Goal: Understand process/instructions: Learn how to perform a task or action

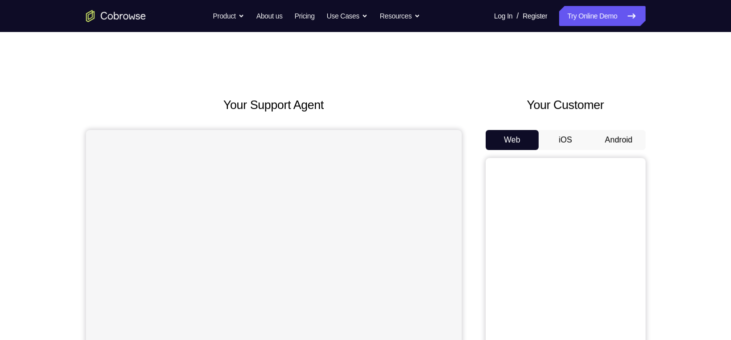
click at [624, 138] on button "Android" at bounding box center [618, 140] width 53 height 20
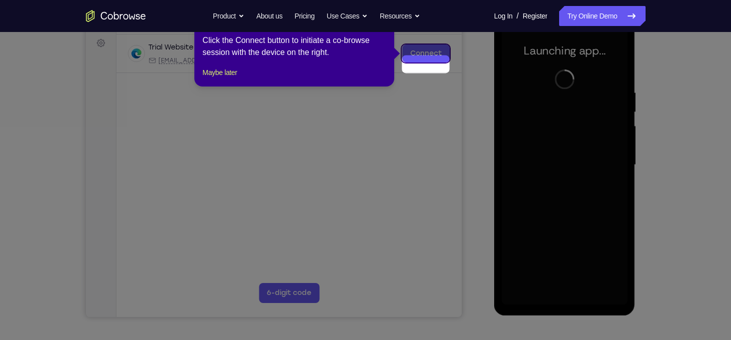
scroll to position [135, 0]
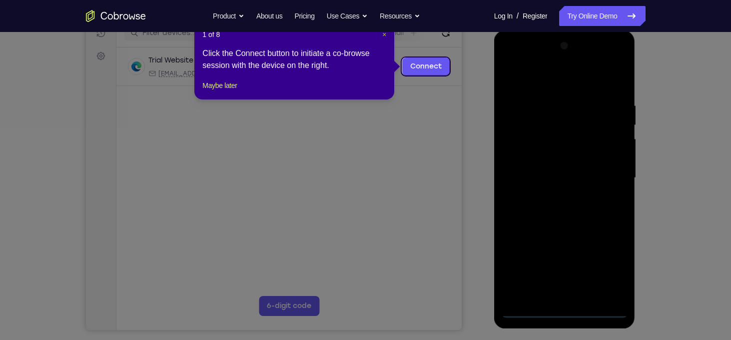
click at [384, 35] on span "×" at bounding box center [384, 34] width 4 height 8
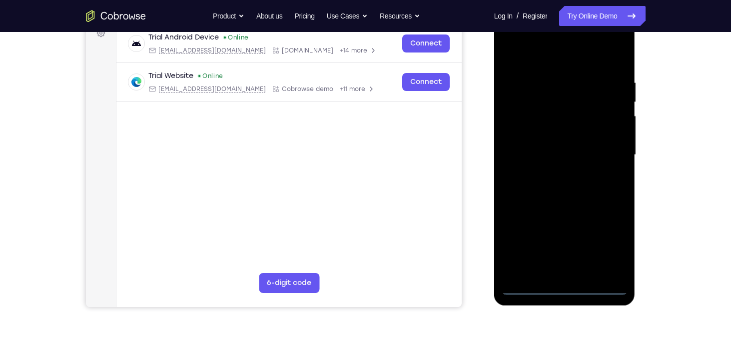
scroll to position [158, 0]
click at [563, 286] on div at bounding box center [564, 155] width 126 height 280
click at [614, 238] on div at bounding box center [564, 155] width 126 height 280
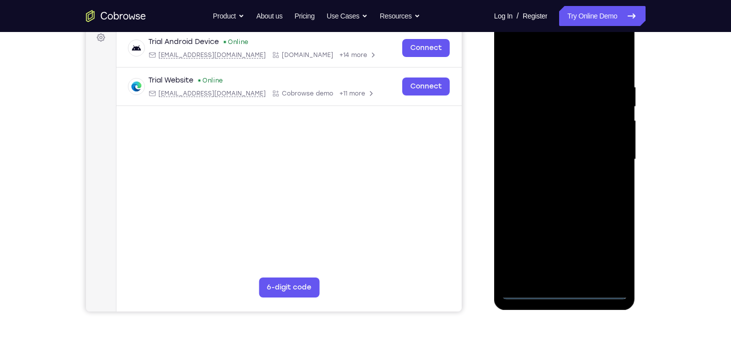
scroll to position [154, 0]
click at [526, 38] on div at bounding box center [564, 159] width 126 height 280
click at [608, 156] on div at bounding box center [564, 159] width 126 height 280
click at [553, 178] on div at bounding box center [564, 159] width 126 height 280
click at [582, 145] on div at bounding box center [564, 159] width 126 height 280
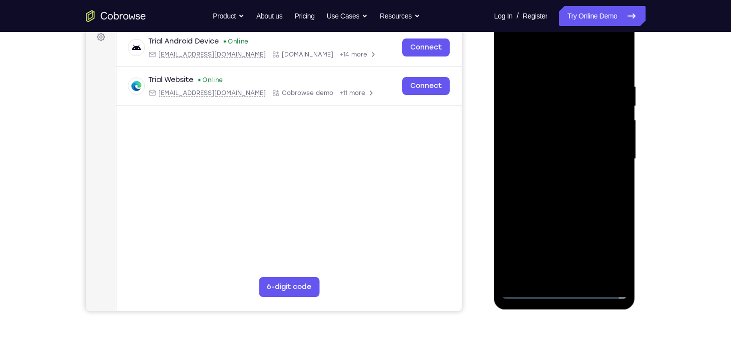
click at [583, 142] on div at bounding box center [564, 159] width 126 height 280
click at [580, 158] on div at bounding box center [564, 159] width 126 height 280
click at [570, 194] on div at bounding box center [564, 159] width 126 height 280
click at [572, 188] on div at bounding box center [564, 159] width 126 height 280
click at [572, 203] on div at bounding box center [564, 159] width 126 height 280
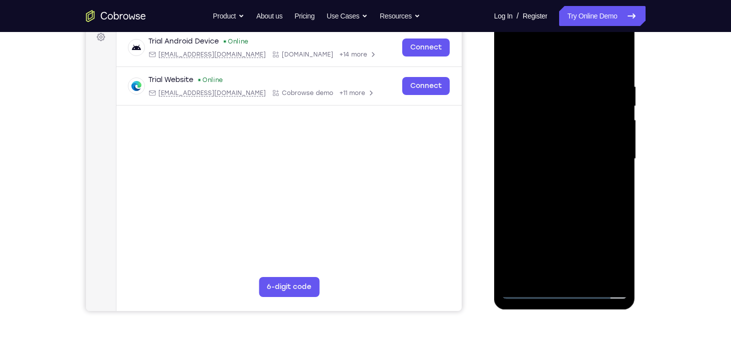
click at [553, 82] on div at bounding box center [564, 159] width 126 height 280
click at [623, 137] on div at bounding box center [564, 159] width 126 height 280
click at [605, 276] on div at bounding box center [564, 159] width 126 height 280
click at [618, 165] on div at bounding box center [564, 159] width 126 height 280
click at [508, 161] on div at bounding box center [564, 159] width 126 height 280
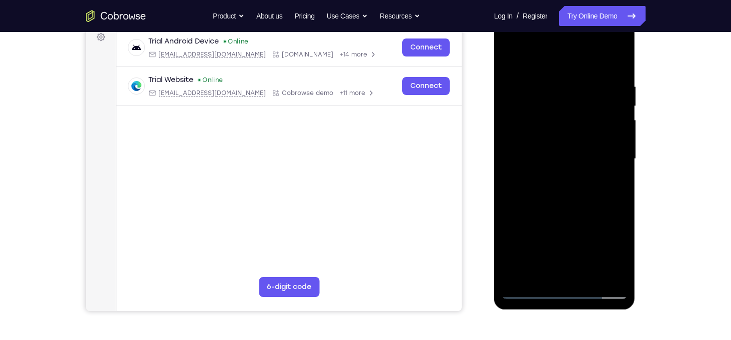
click at [619, 130] on div at bounding box center [564, 159] width 126 height 280
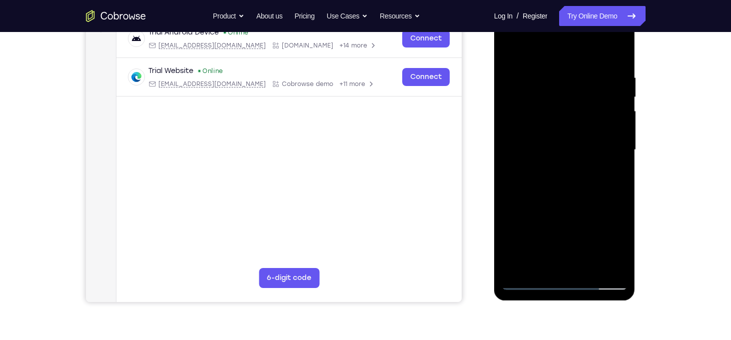
scroll to position [163, 0]
click at [614, 53] on div at bounding box center [564, 149] width 126 height 280
click at [552, 72] on div at bounding box center [564, 149] width 126 height 280
click at [615, 55] on div at bounding box center [564, 149] width 126 height 280
click at [544, 78] on div at bounding box center [564, 149] width 126 height 280
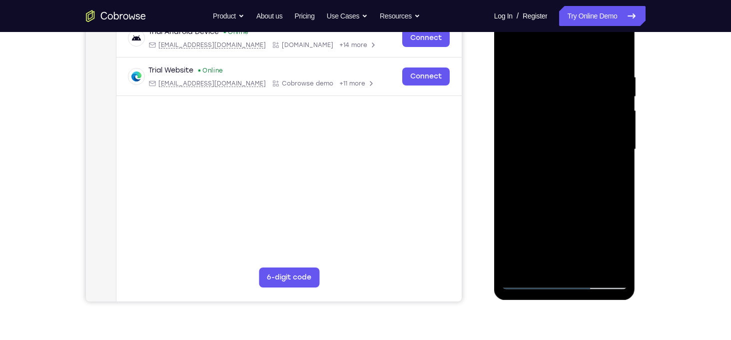
click at [615, 54] on div at bounding box center [564, 149] width 126 height 280
click at [613, 70] on div at bounding box center [564, 149] width 126 height 280
click at [615, 53] on div at bounding box center [564, 149] width 126 height 280
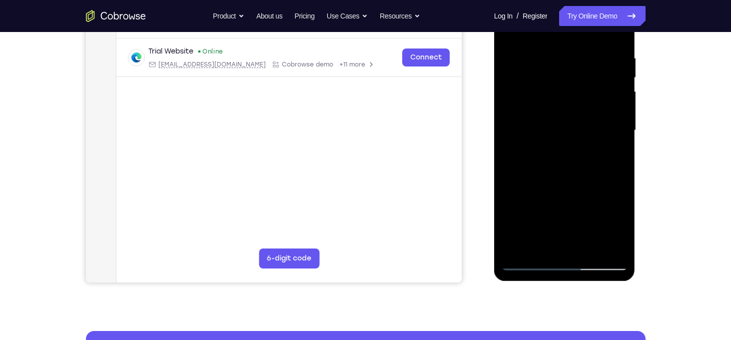
click at [586, 251] on div at bounding box center [564, 131] width 126 height 280
click at [570, 183] on div at bounding box center [564, 131] width 126 height 280
click at [555, 70] on div at bounding box center [564, 131] width 126 height 280
click at [611, 222] on div at bounding box center [564, 131] width 126 height 280
click at [620, 227] on div at bounding box center [564, 131] width 126 height 280
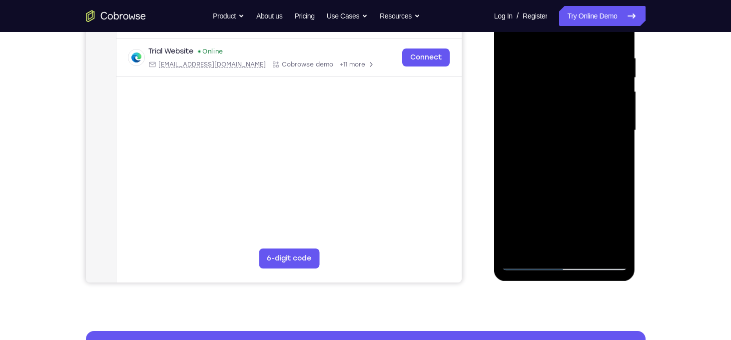
click at [613, 151] on div at bounding box center [564, 131] width 126 height 280
click at [558, 117] on div at bounding box center [564, 131] width 126 height 280
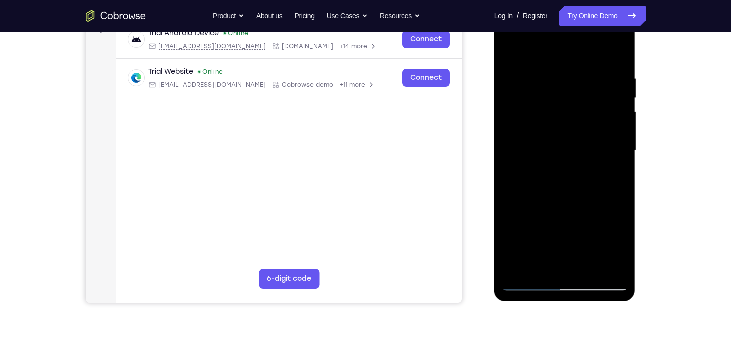
click at [509, 52] on div at bounding box center [564, 151] width 126 height 280
click at [511, 47] on div at bounding box center [564, 151] width 126 height 280
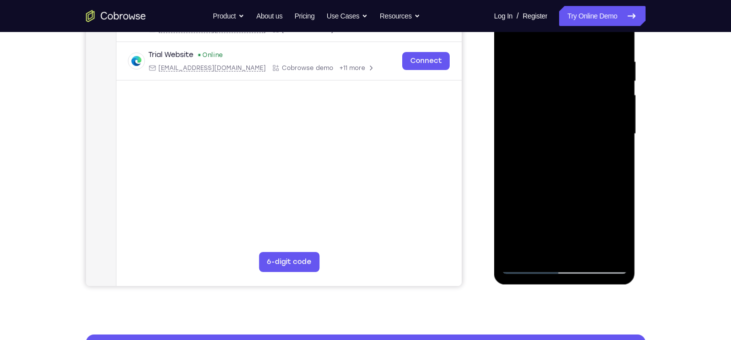
scroll to position [179, 0]
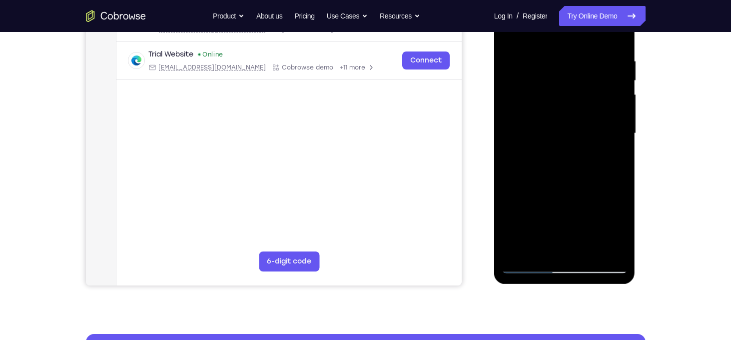
click at [618, 134] on div at bounding box center [564, 134] width 126 height 280
click at [619, 135] on div at bounding box center [564, 134] width 126 height 280
click at [621, 146] on div at bounding box center [564, 134] width 126 height 280
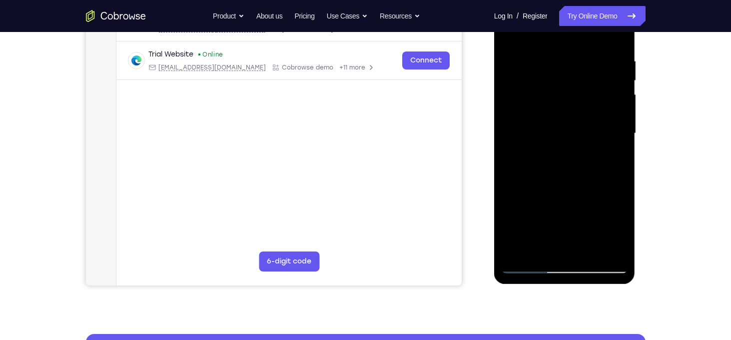
click at [516, 251] on div at bounding box center [564, 134] width 126 height 280
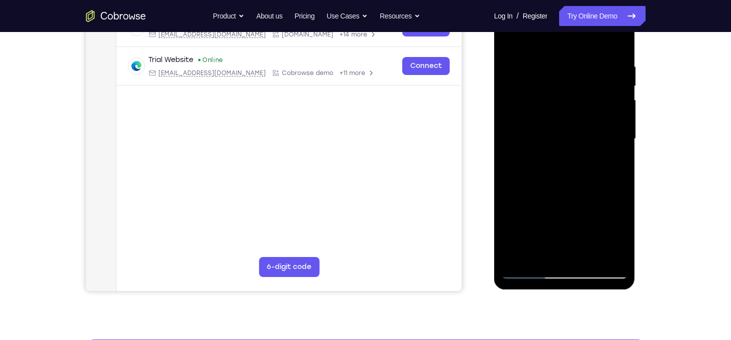
click at [589, 255] on div at bounding box center [564, 139] width 126 height 280
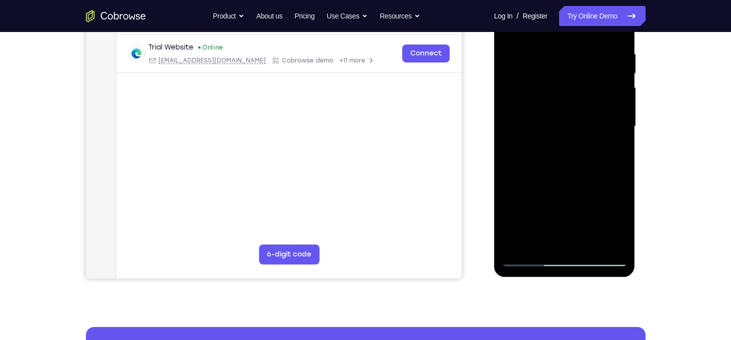
scroll to position [188, 0]
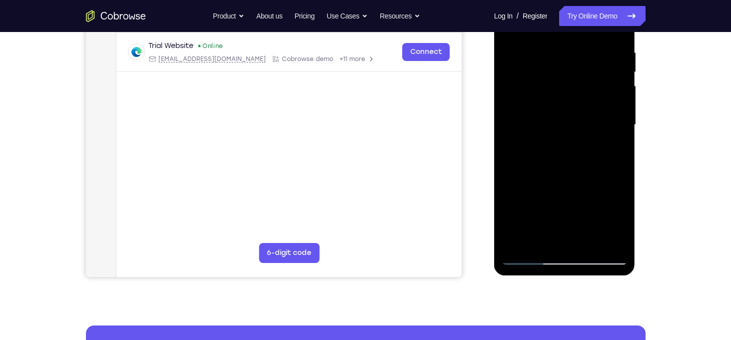
click at [528, 254] on div at bounding box center [564, 125] width 126 height 280
click at [520, 243] on div at bounding box center [564, 125] width 126 height 280
click at [509, 142] on div at bounding box center [564, 125] width 126 height 280
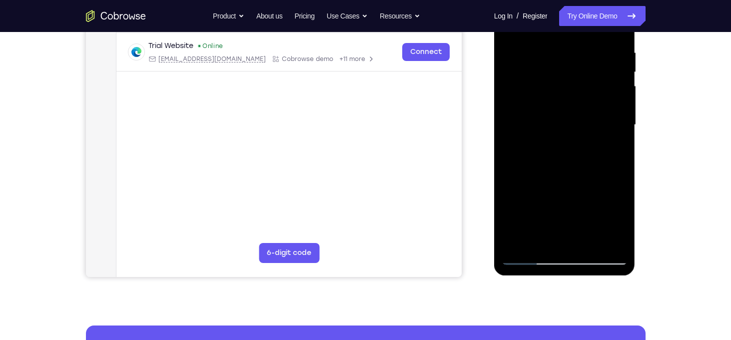
click at [620, 140] on div at bounding box center [564, 125] width 126 height 280
click at [619, 127] on div at bounding box center [564, 125] width 126 height 280
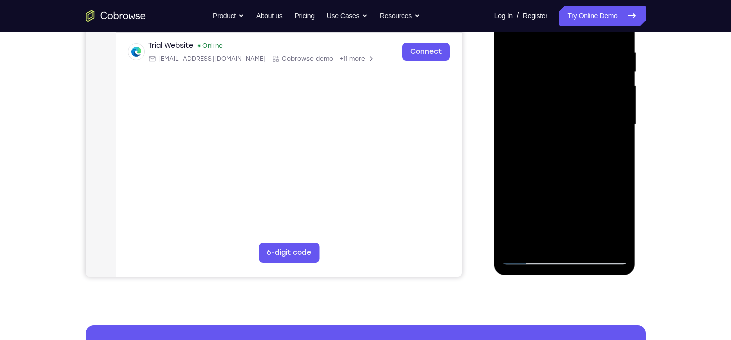
click at [621, 108] on div at bounding box center [564, 125] width 126 height 280
click at [620, 99] on div at bounding box center [564, 125] width 126 height 280
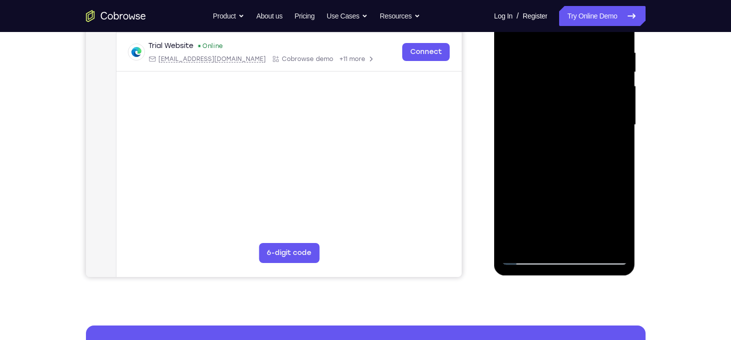
click at [620, 99] on div at bounding box center [564, 125] width 126 height 280
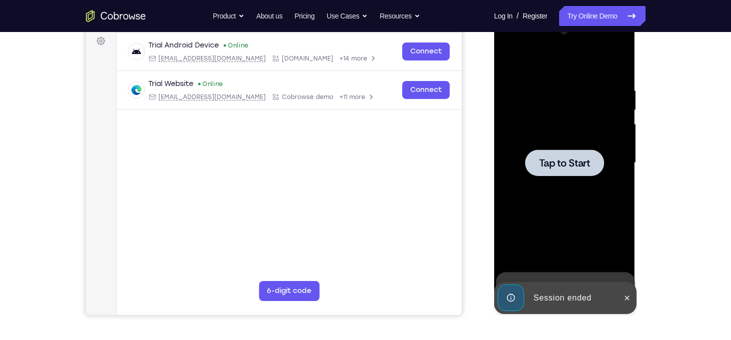
scroll to position [150, 0]
